Goal: Navigation & Orientation: Find specific page/section

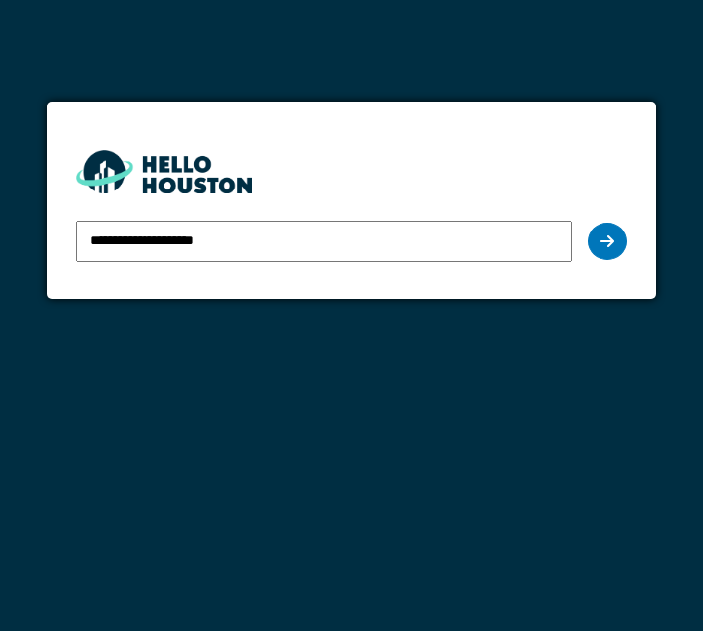
click at [613, 233] on icon at bounding box center [608, 241] width 14 height 16
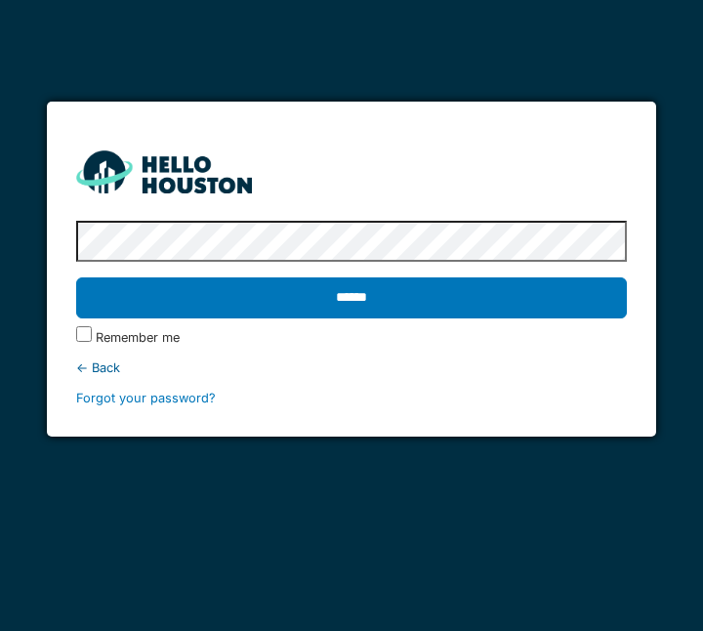
click at [440, 296] on input "******" at bounding box center [352, 297] width 552 height 41
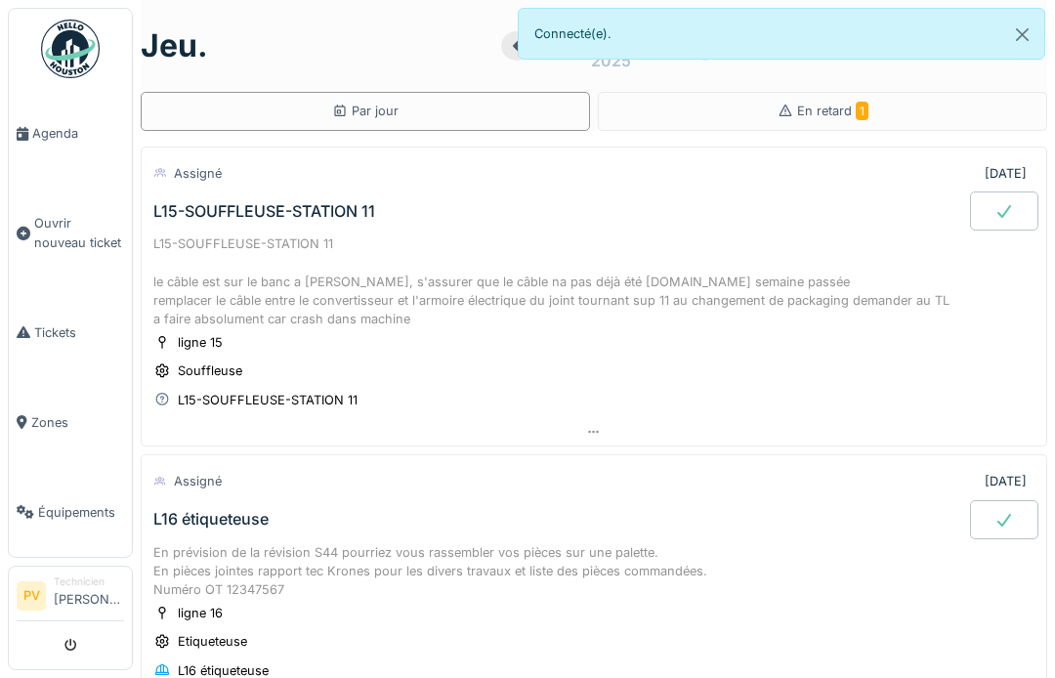
click at [74, 124] on span "Agenda" at bounding box center [78, 133] width 92 height 19
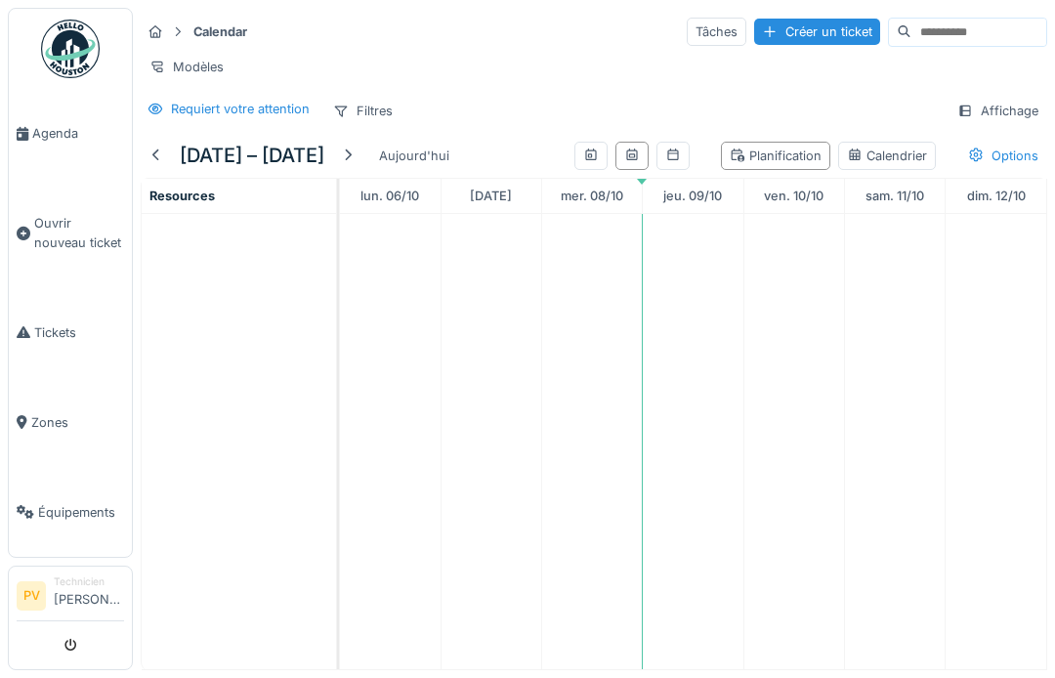
click at [61, 128] on span "Agenda" at bounding box center [78, 133] width 92 height 19
click at [38, 324] on span "Tickets" at bounding box center [79, 332] width 90 height 19
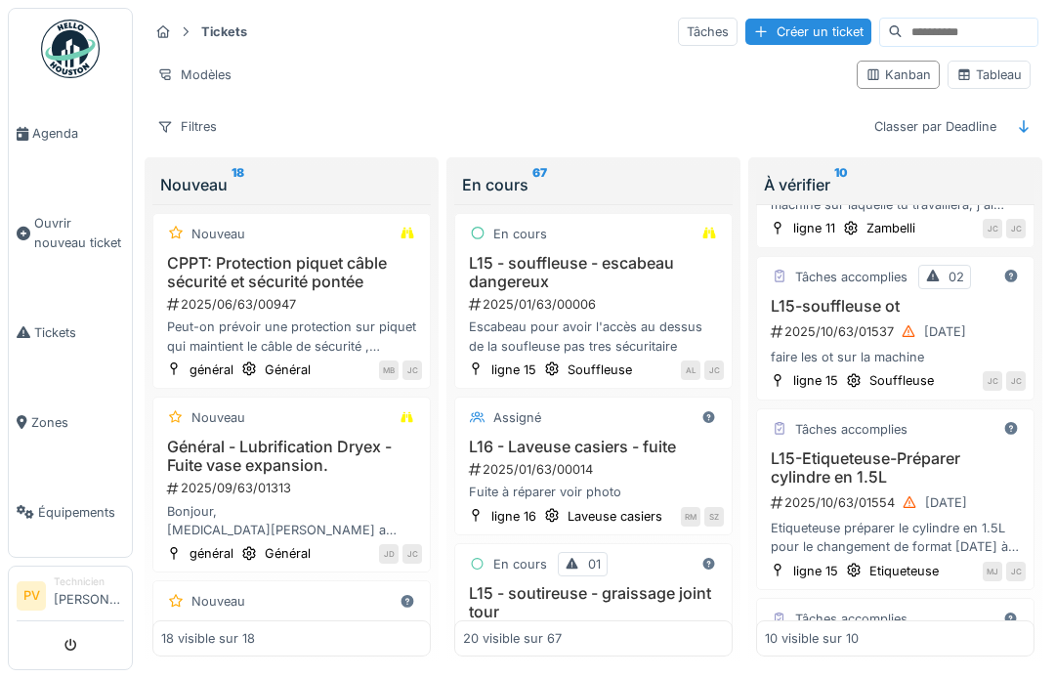
scroll to position [852, 0]
click at [43, 133] on span "Agenda" at bounding box center [78, 133] width 92 height 19
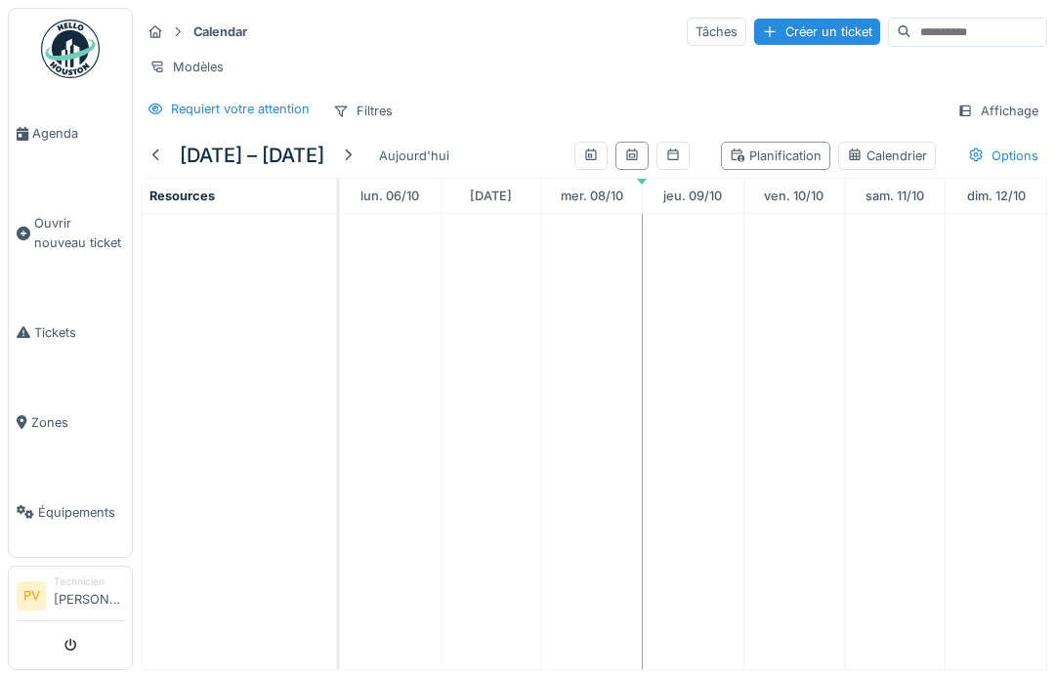
click at [201, 197] on span "Resources" at bounding box center [181, 195] width 65 height 15
click at [49, 132] on span "Agenda" at bounding box center [78, 133] width 92 height 19
click at [58, 222] on span "Ouvrir nouveau ticket" at bounding box center [79, 232] width 90 height 37
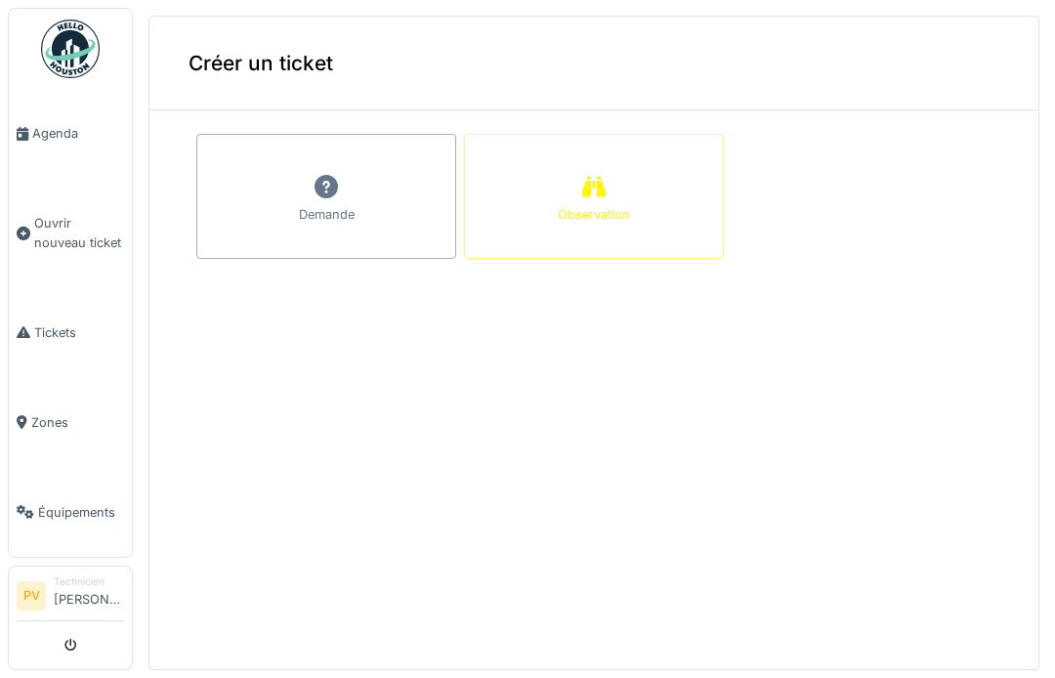
click at [52, 326] on span "Tickets" at bounding box center [79, 332] width 90 height 19
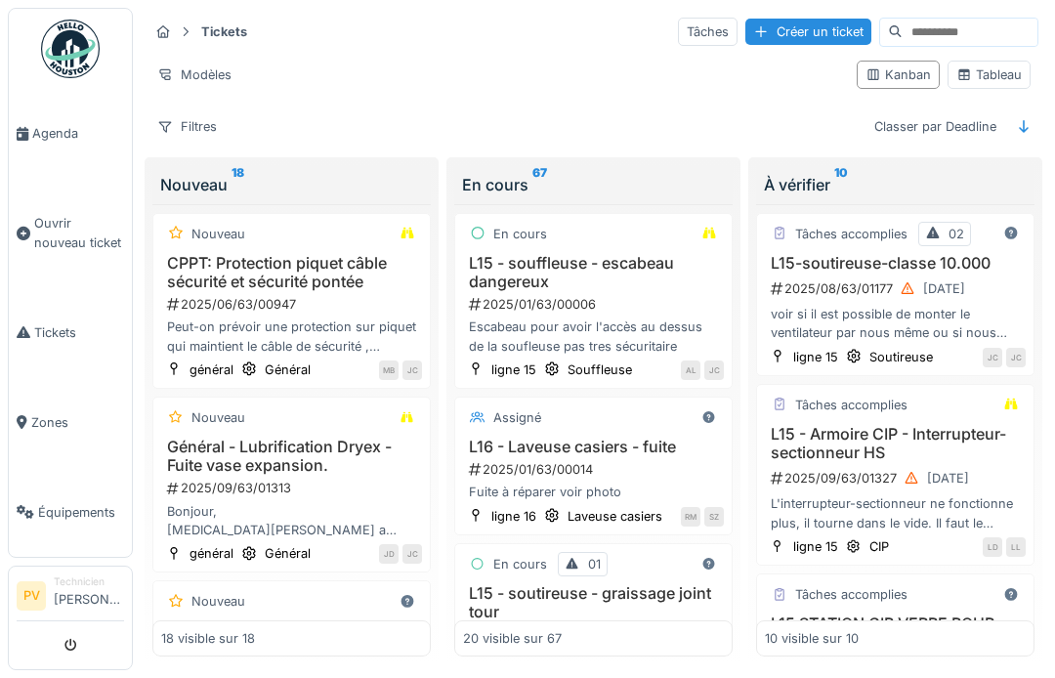
click at [63, 129] on span "Agenda" at bounding box center [78, 133] width 92 height 19
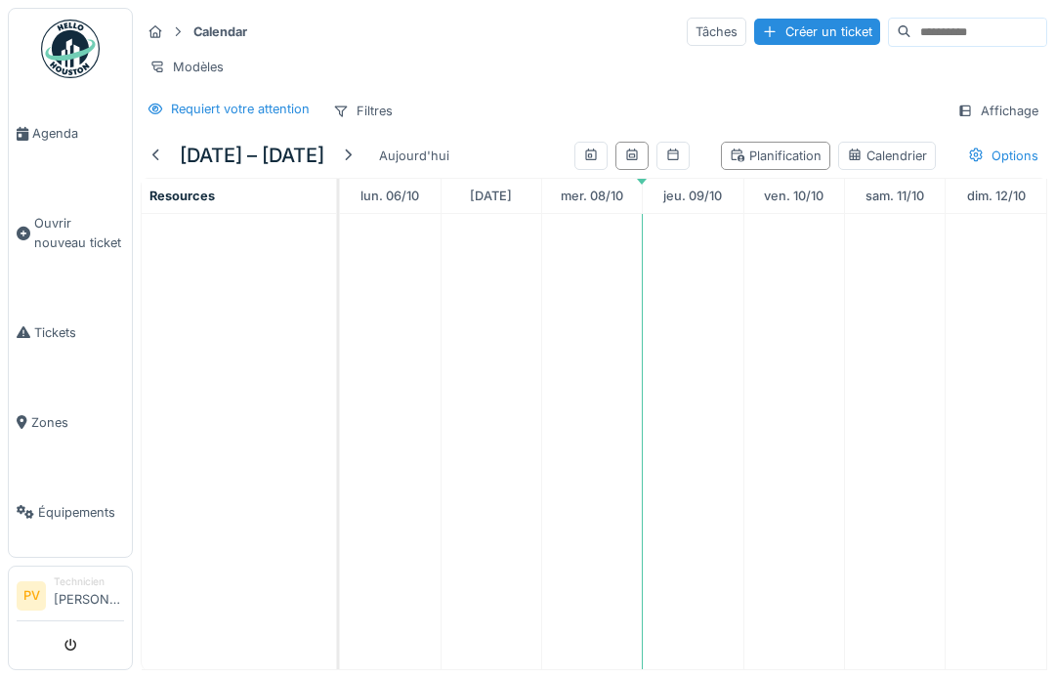
click at [73, 647] on icon "submit" at bounding box center [70, 646] width 13 height 13
